Goal: Transaction & Acquisition: Purchase product/service

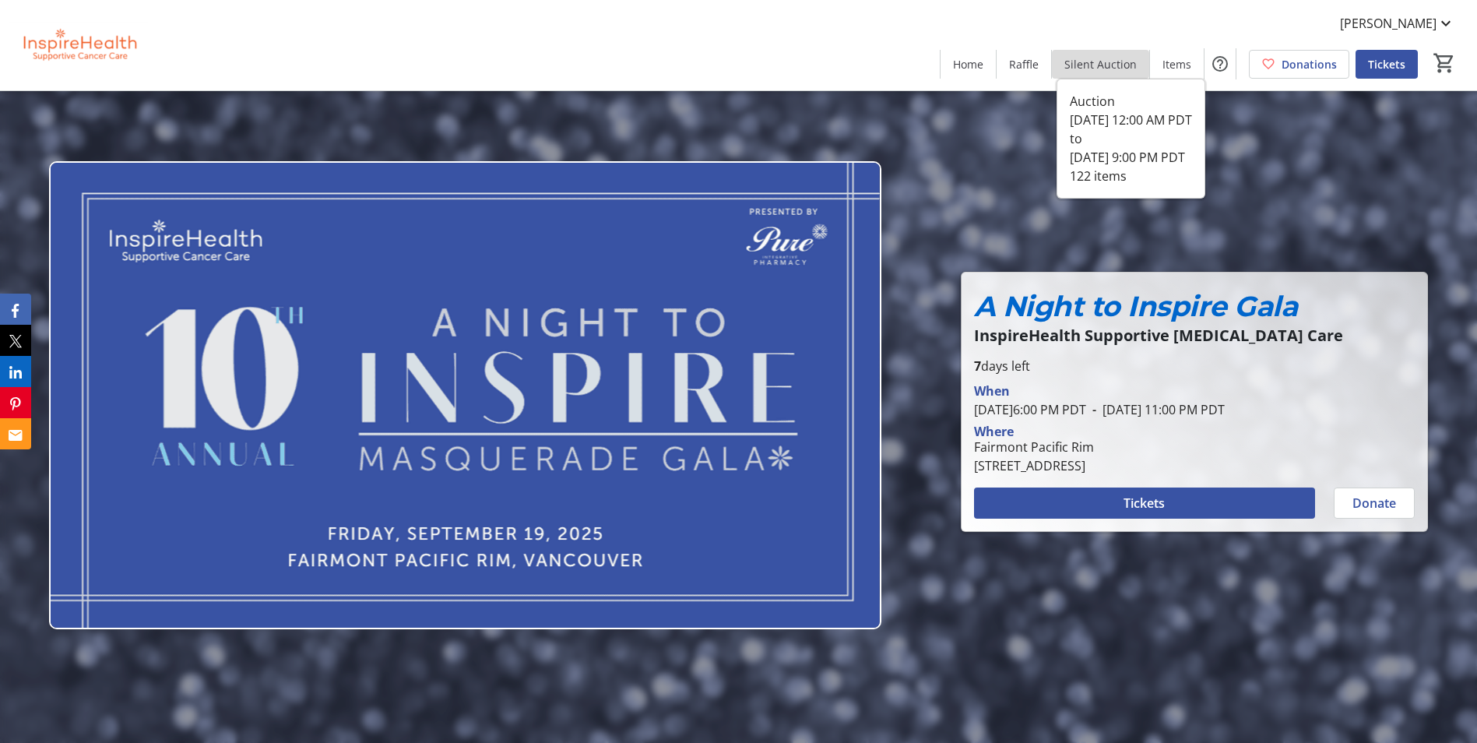
click at [1129, 62] on span "Silent Auction" at bounding box center [1100, 64] width 72 height 16
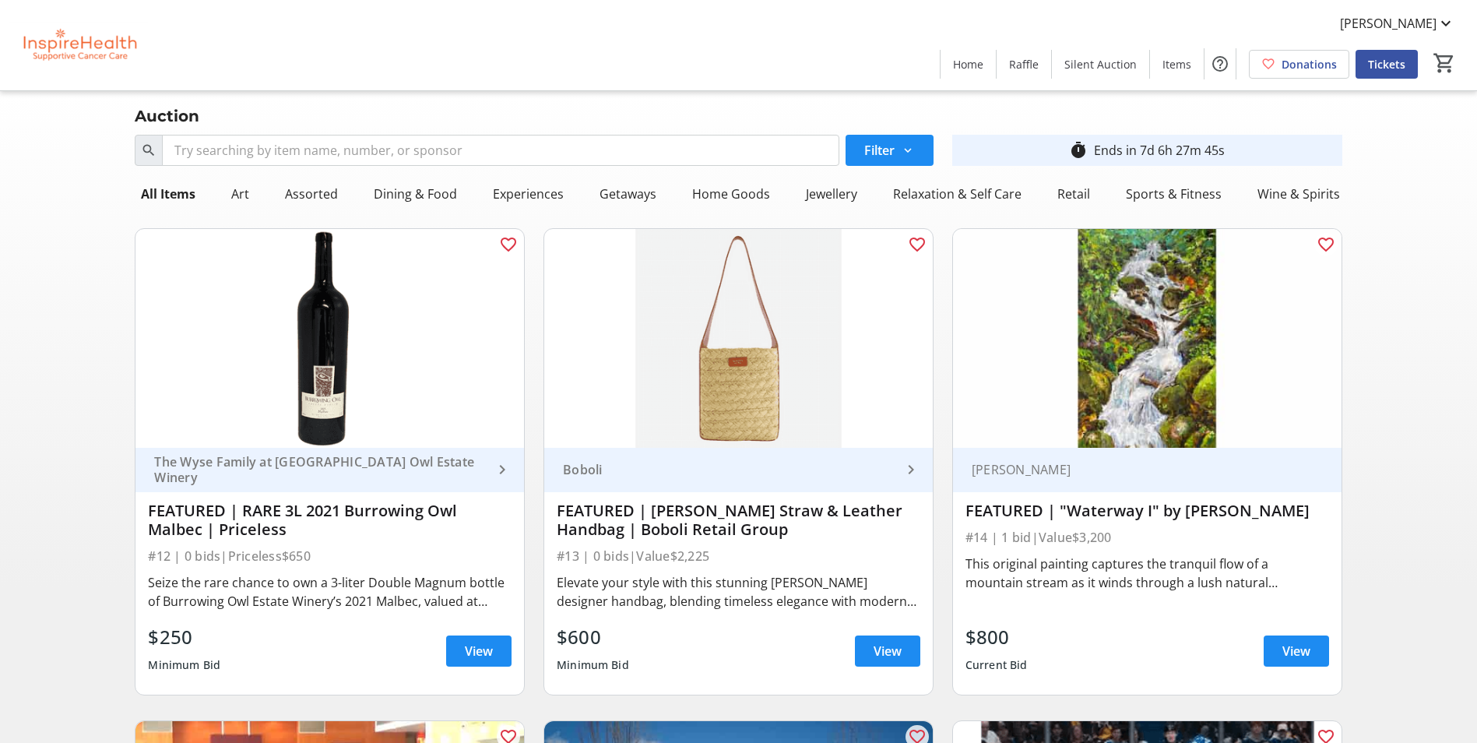
click at [1028, 71] on span "Raffle" at bounding box center [1024, 64] width 30 height 16
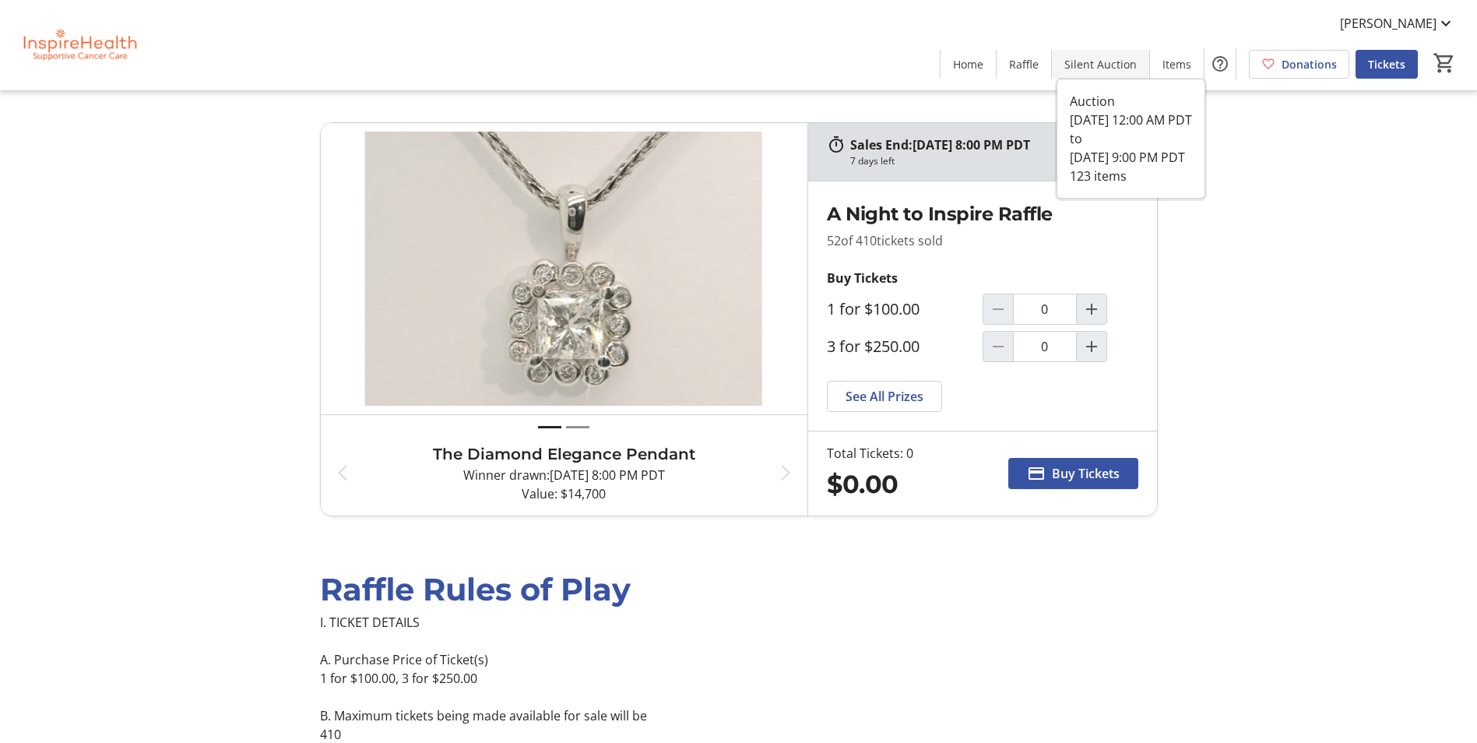
click at [1104, 67] on span "Silent Auction" at bounding box center [1100, 64] width 72 height 16
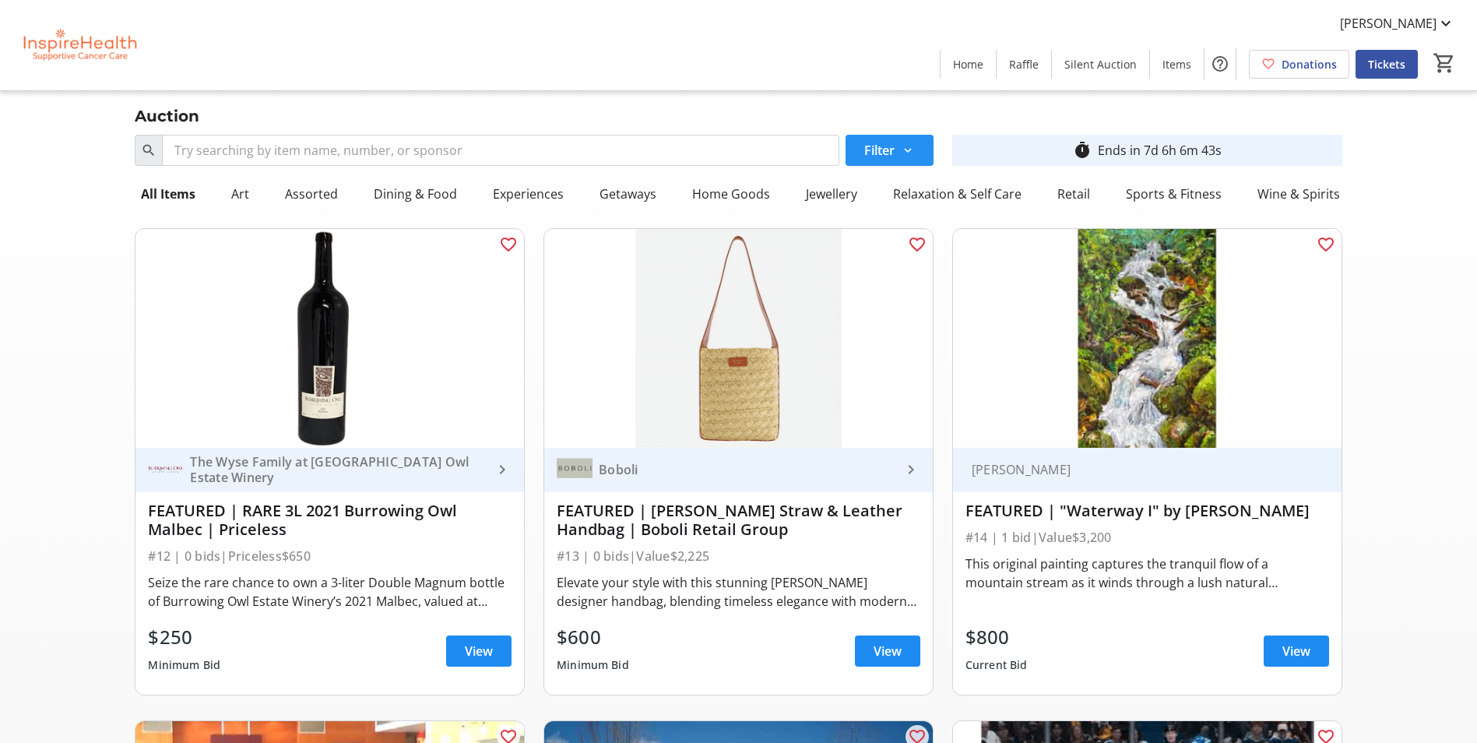
click at [905, 149] on mat-icon at bounding box center [908, 150] width 14 height 14
click at [917, 151] on span at bounding box center [889, 150] width 88 height 37
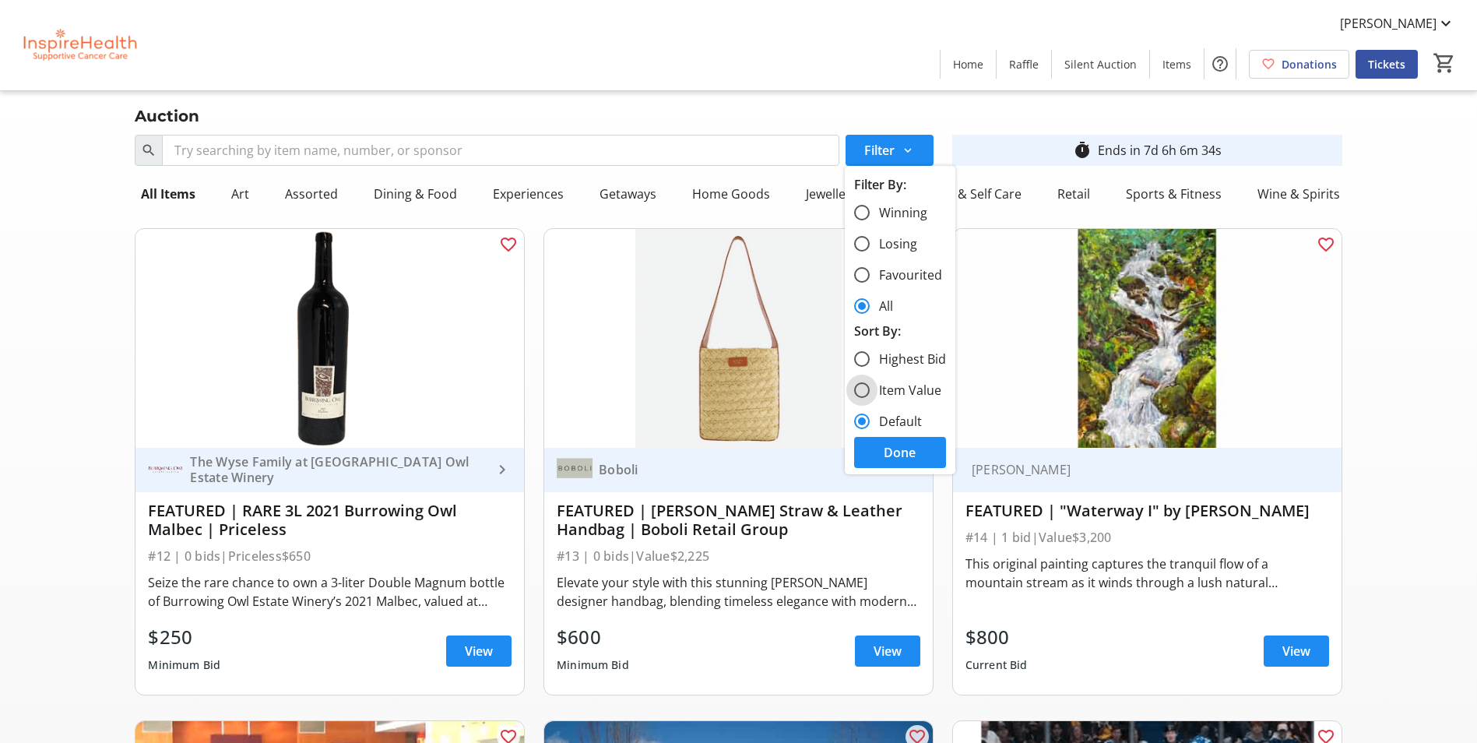
click at [866, 388] on input "Item Value" at bounding box center [862, 390] width 16 height 16
radio input "true"
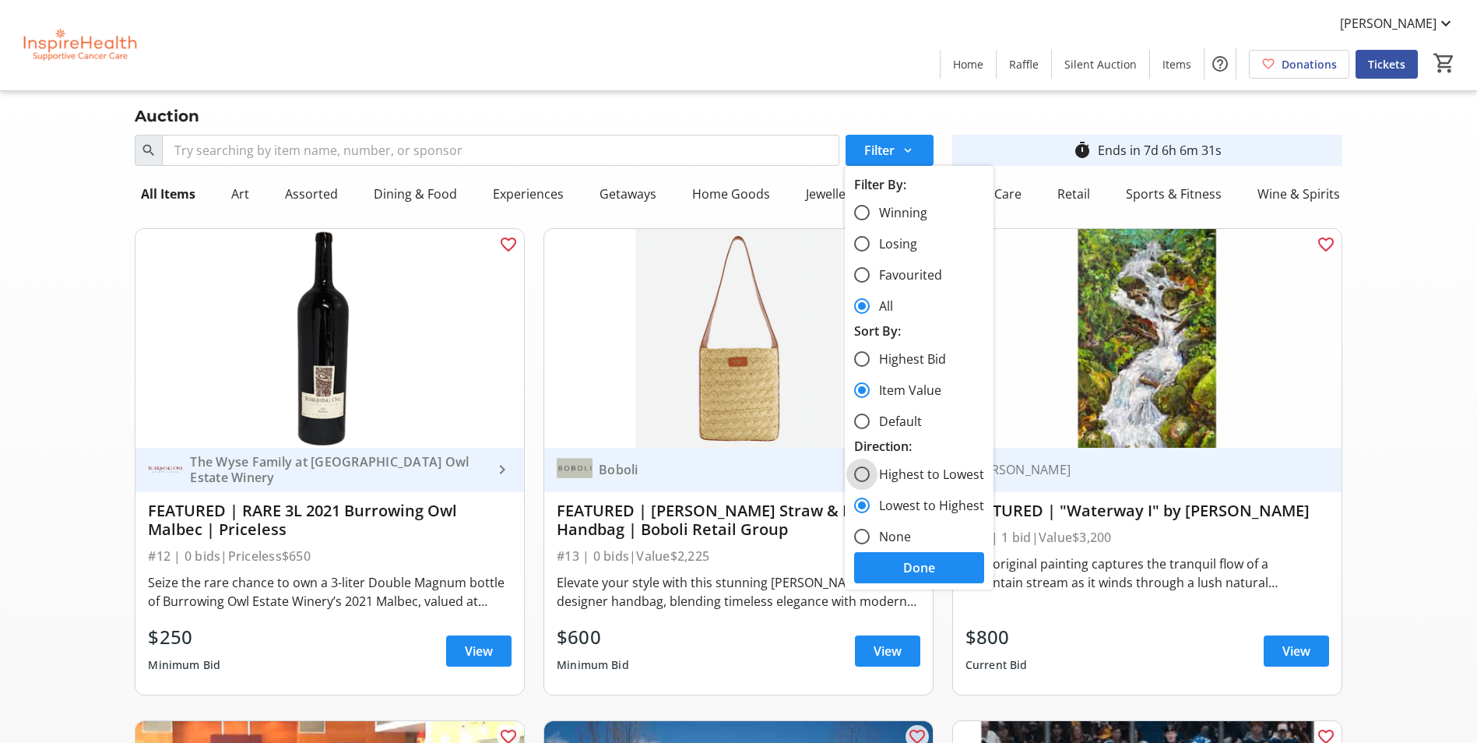
click at [868, 476] on input "Highest to Lowest" at bounding box center [862, 474] width 16 height 16
radio input "true"
click at [931, 567] on span "Done" at bounding box center [919, 567] width 32 height 19
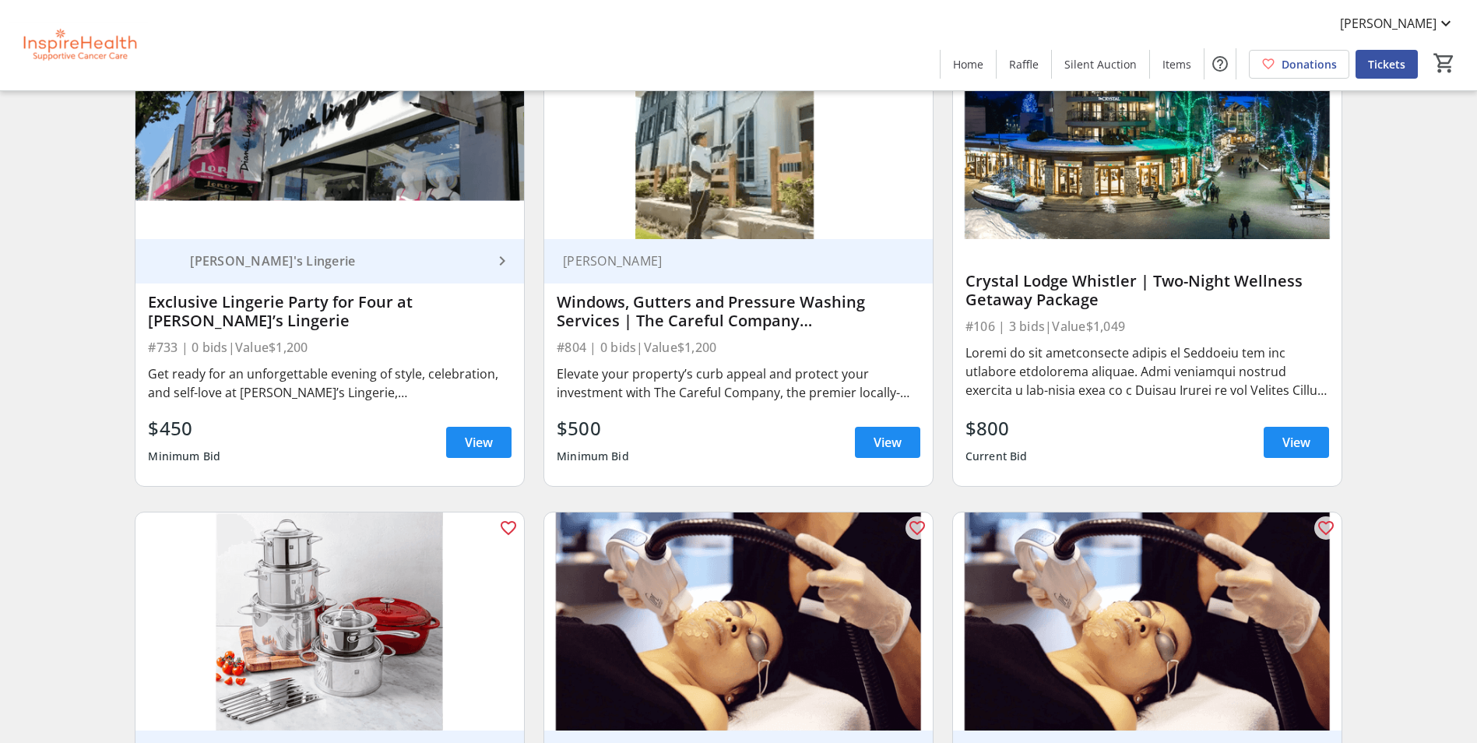
scroll to position [2180, 0]
